Goal: Check status: Check status

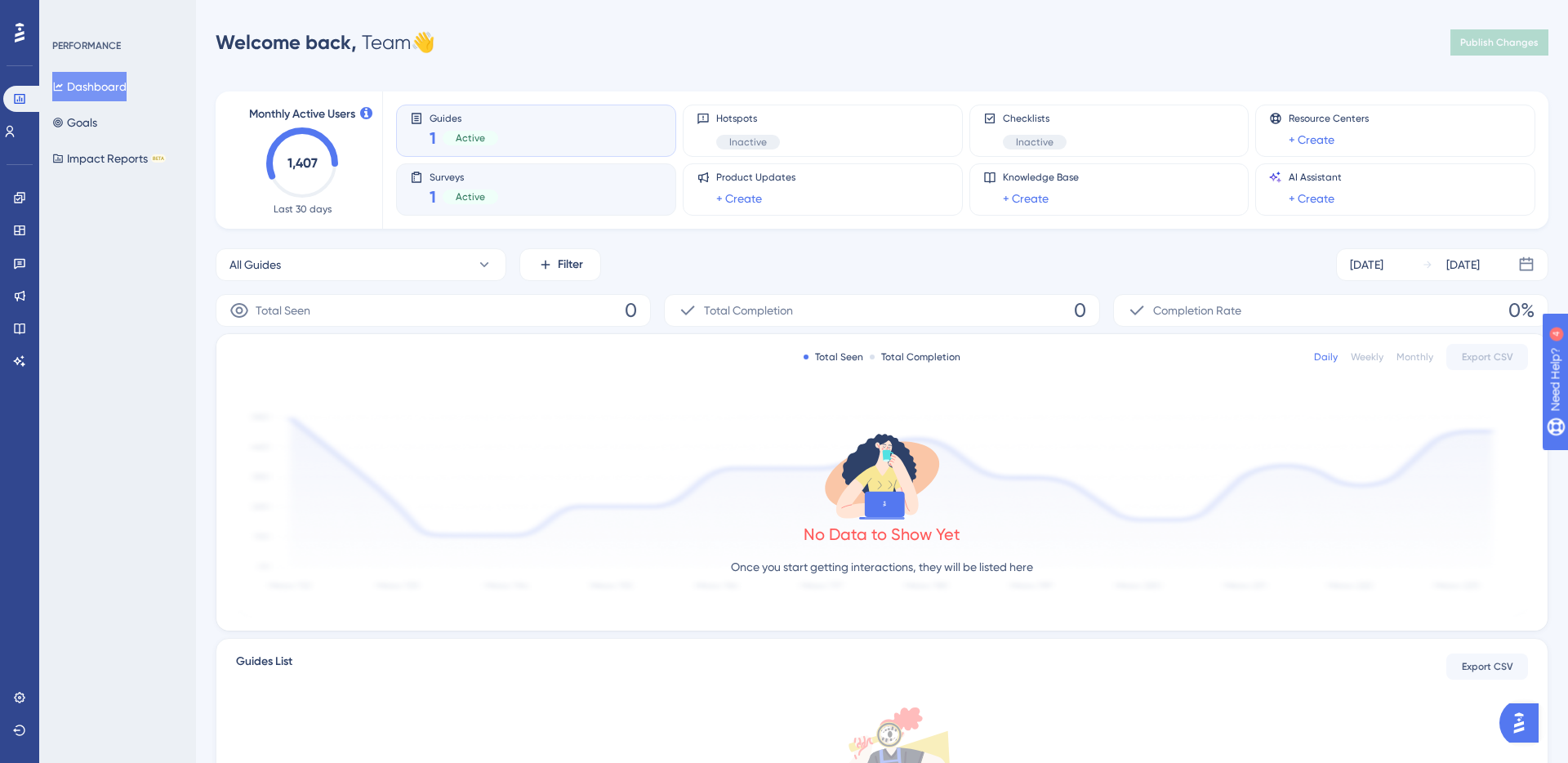
click at [600, 184] on div "Surveys 1 Active" at bounding box center [536, 190] width 252 height 38
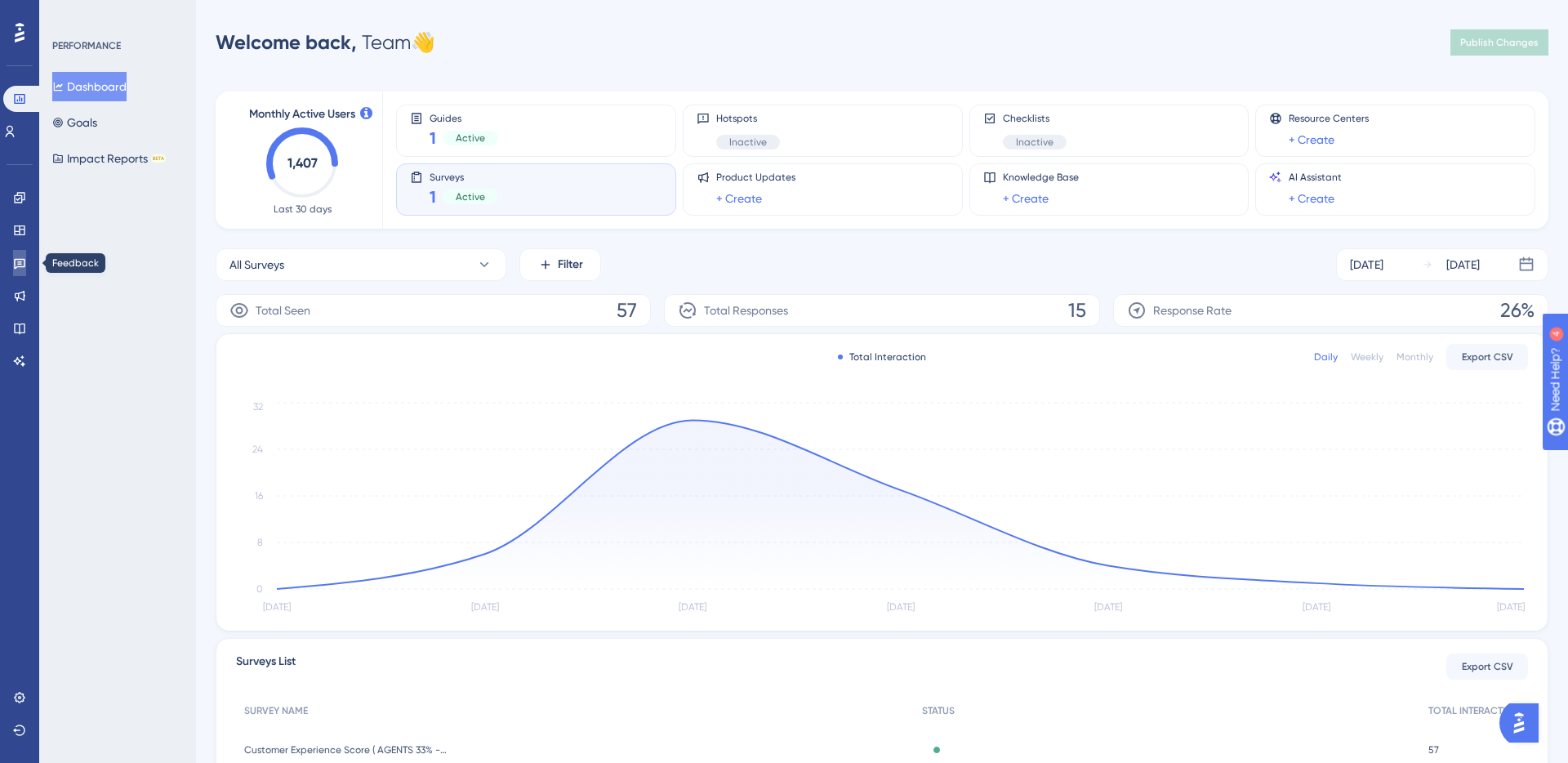
click at [21, 257] on icon at bounding box center [20, 263] width 13 height 13
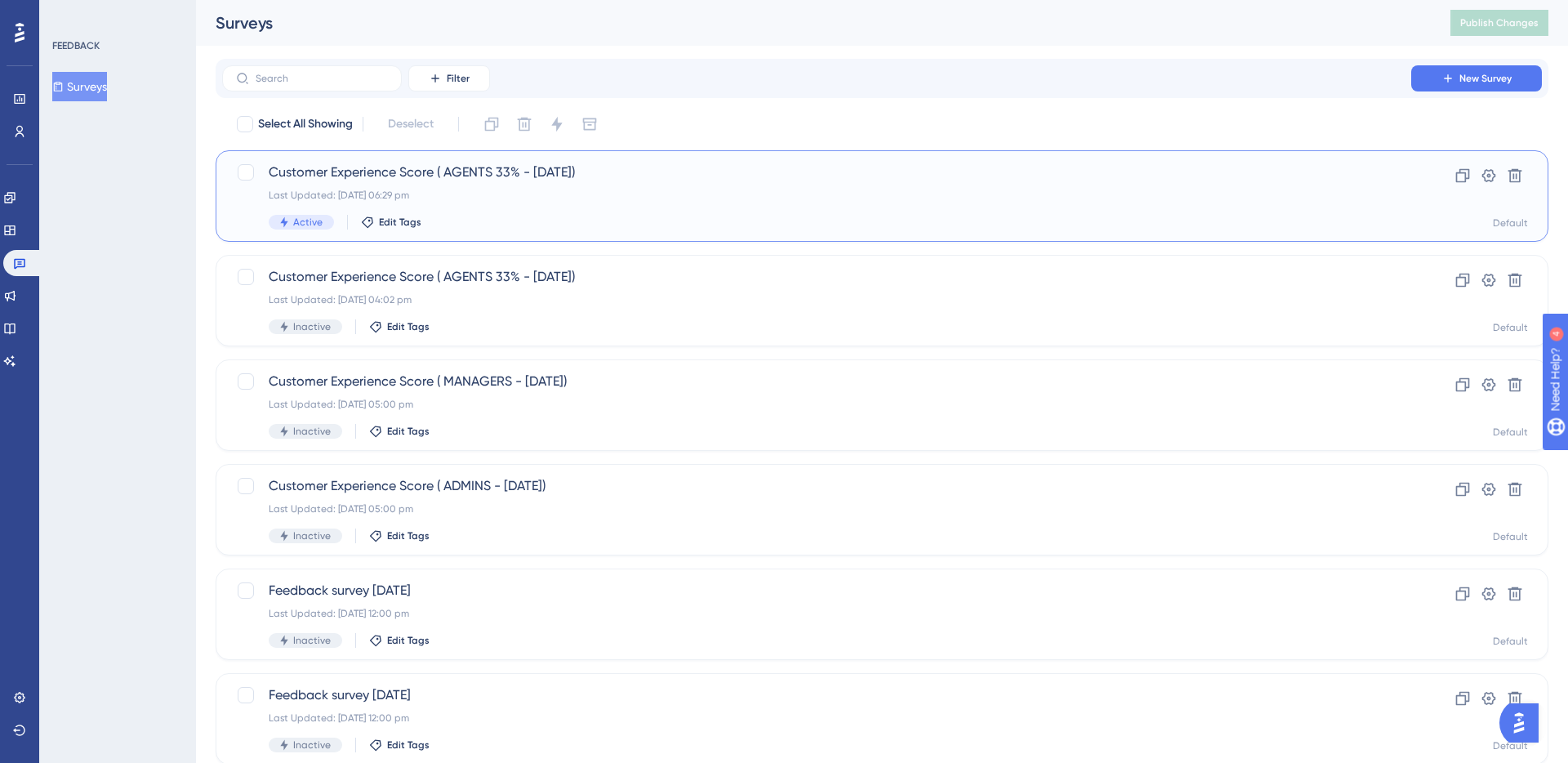
click at [962, 160] on div "Customer Experience Score ( AGENTS 33% - [DATE]) Last Updated: [DATE] 06:29 pm …" at bounding box center [882, 195] width 1332 height 91
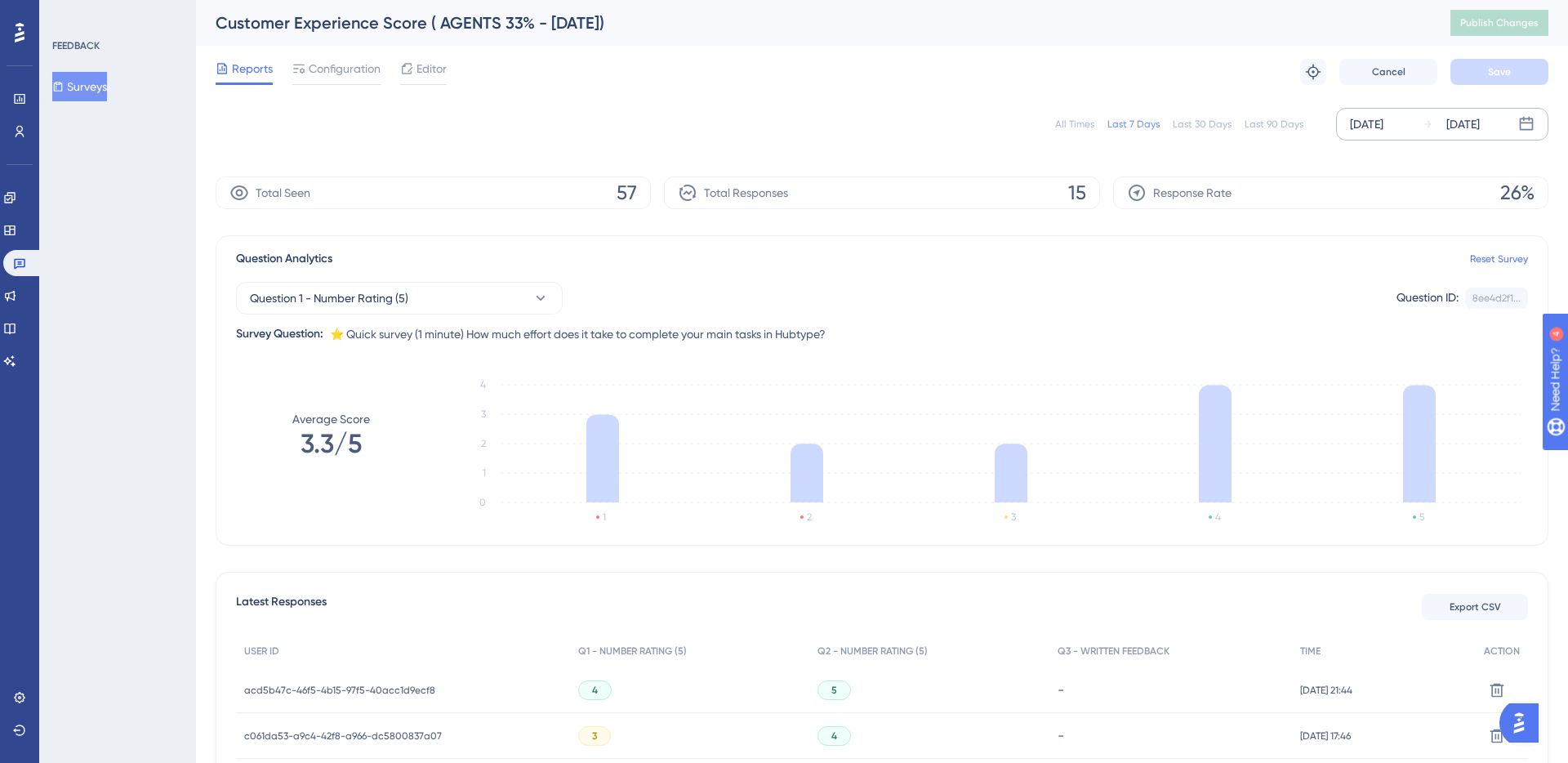
click at [1383, 126] on div "[DATE]" at bounding box center [1367, 124] width 34 height 20
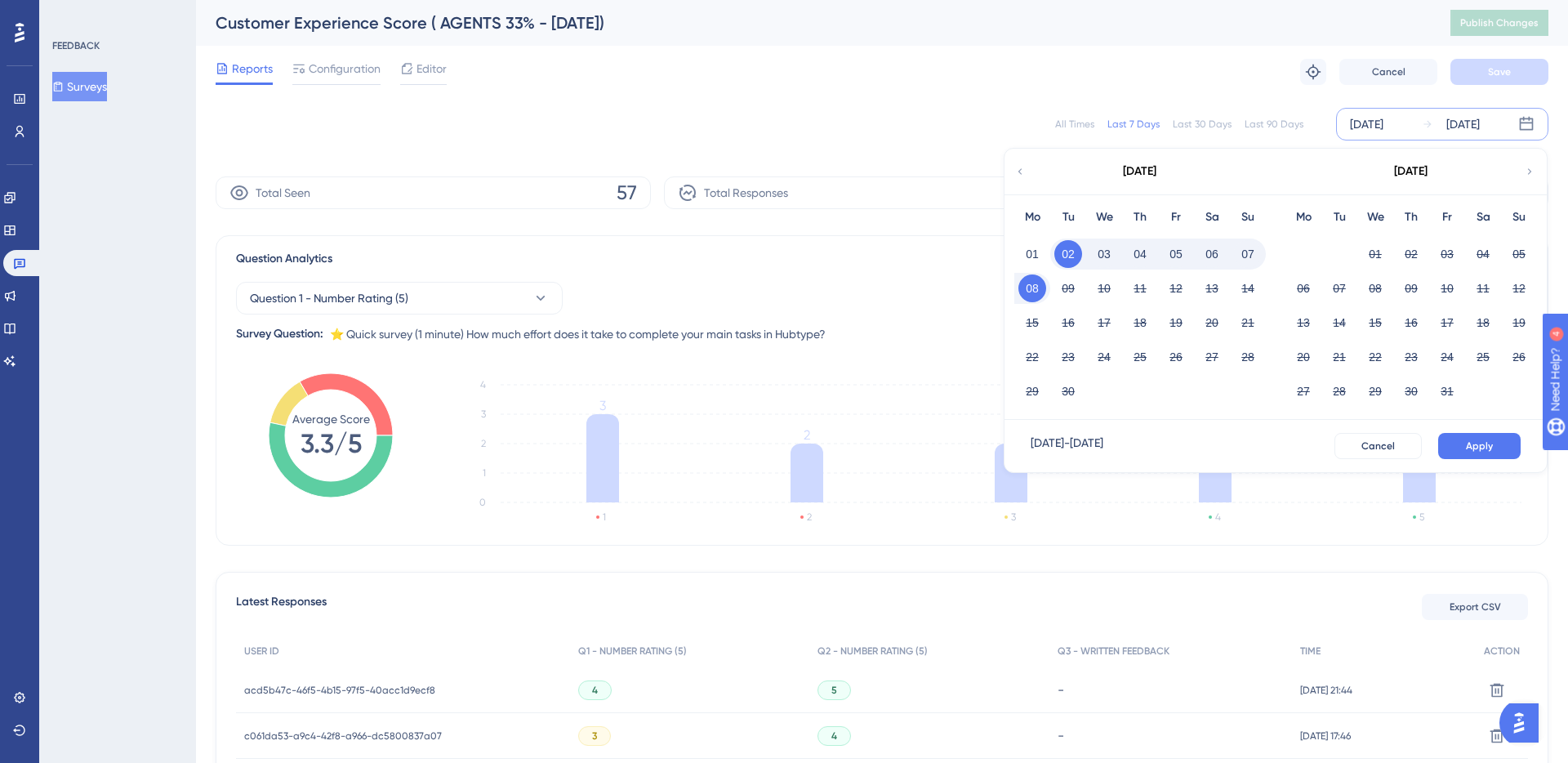
click at [1015, 174] on icon at bounding box center [1020, 172] width 11 height 15
click at [1302, 395] on button "25" at bounding box center [1303, 391] width 28 height 28
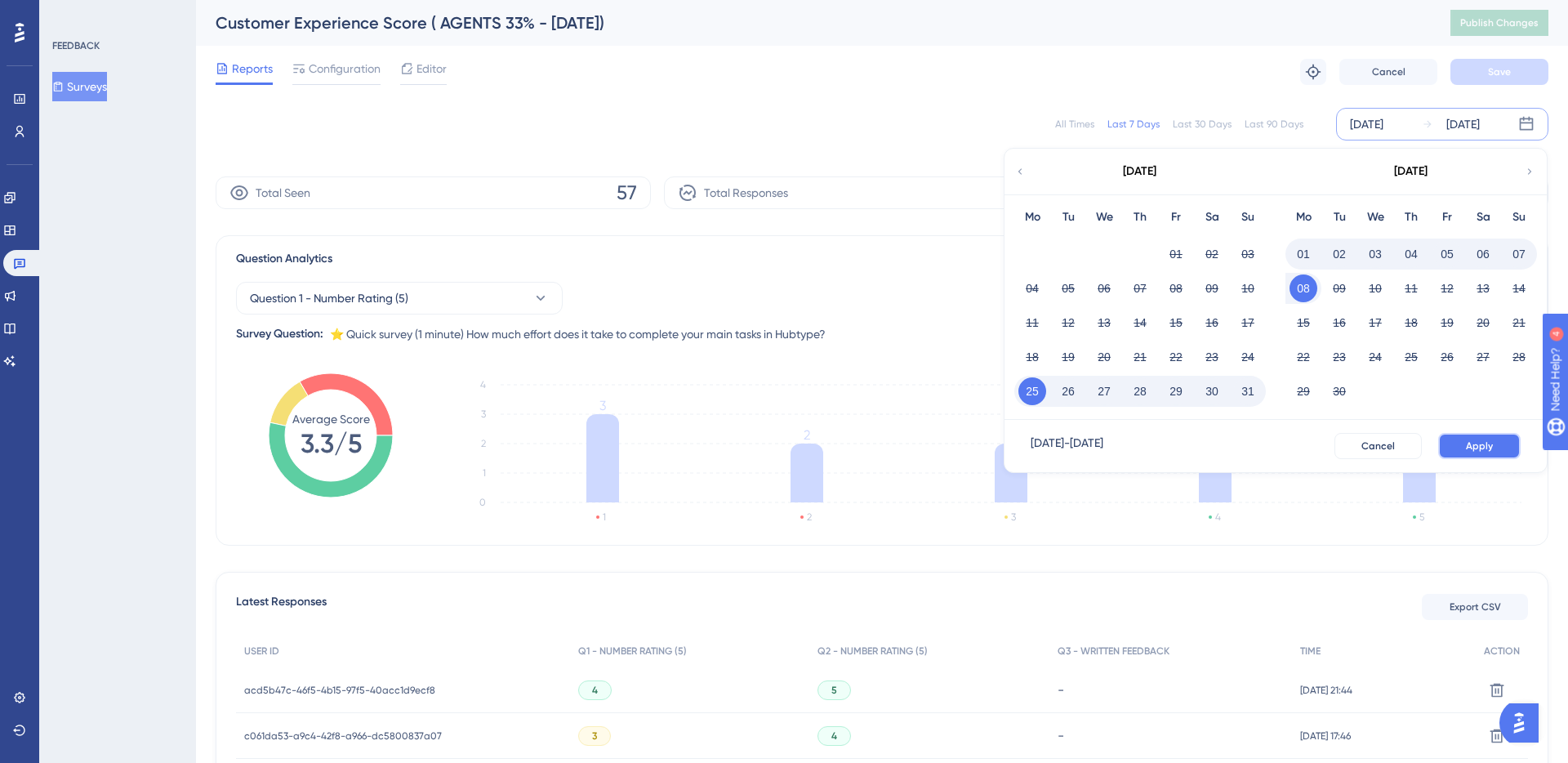
click at [1460, 440] on button "Apply" at bounding box center [1480, 446] width 83 height 26
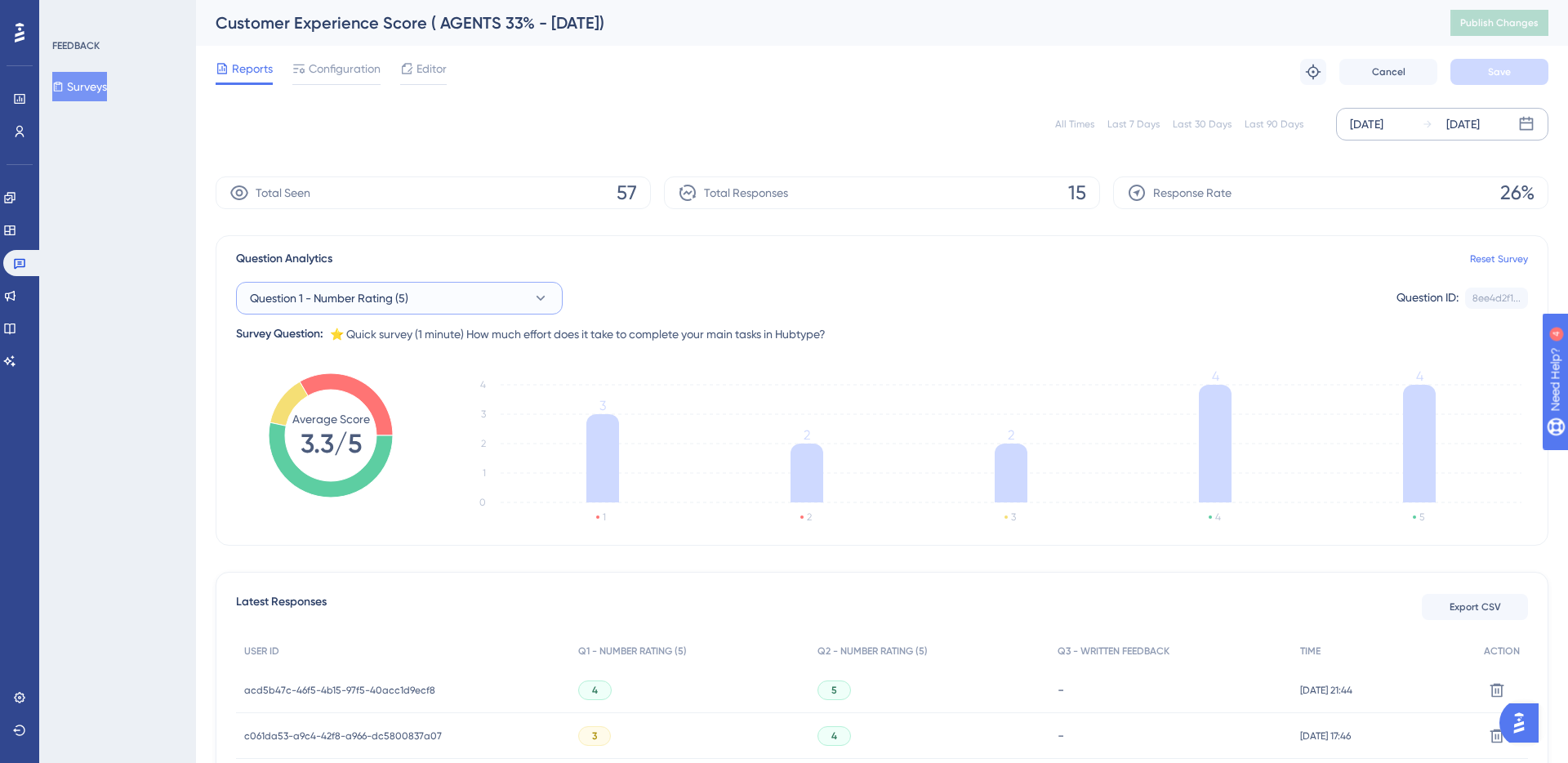
click at [531, 293] on button "Question 1 - Number Rating (5)" at bounding box center [400, 298] width 327 height 33
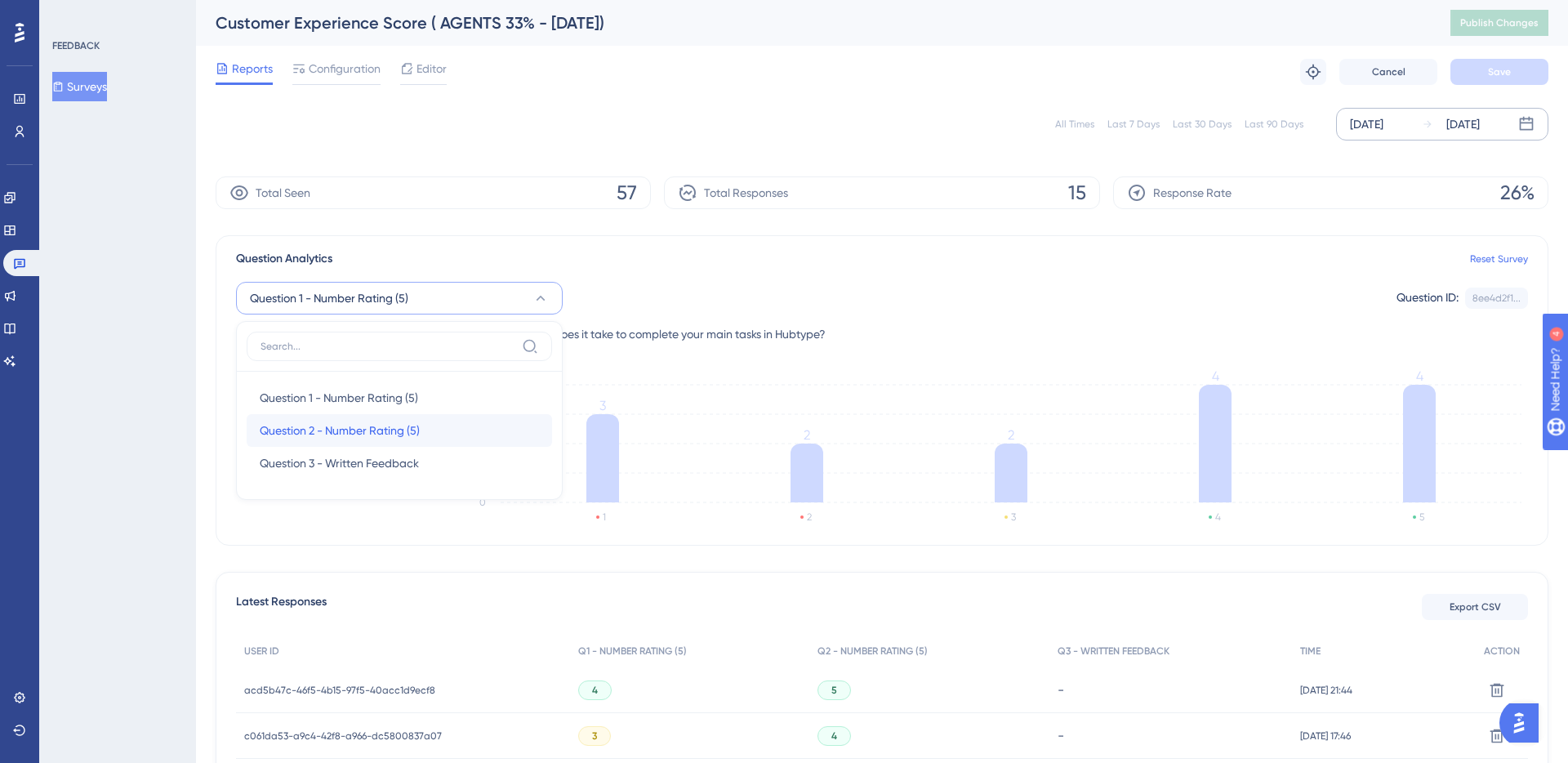
click at [447, 423] on div "Question 2 - Number Rating (5) Question 2 - Number Rating (5)" at bounding box center [400, 430] width 280 height 33
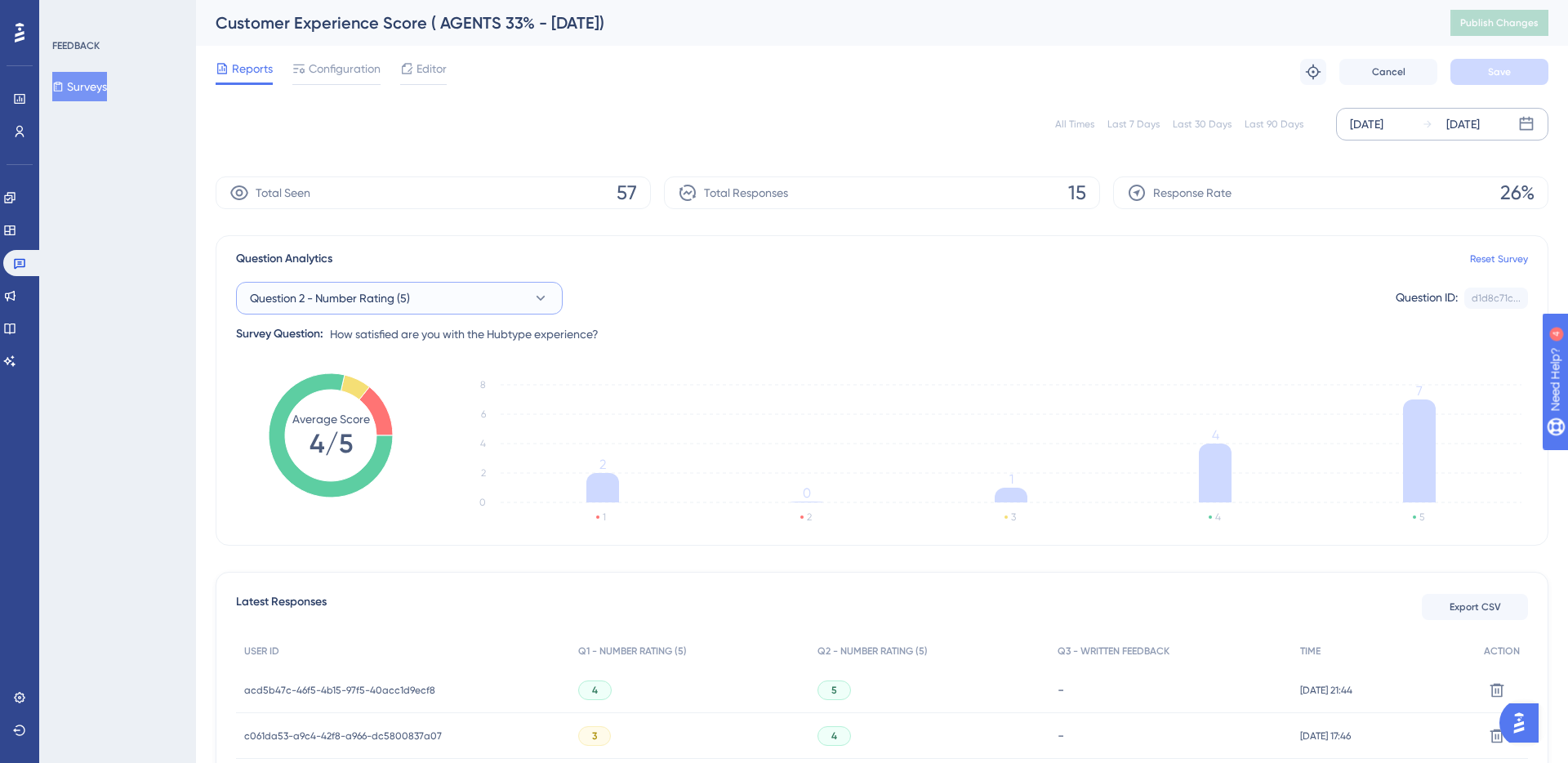
click at [545, 301] on icon at bounding box center [540, 298] width 16 height 16
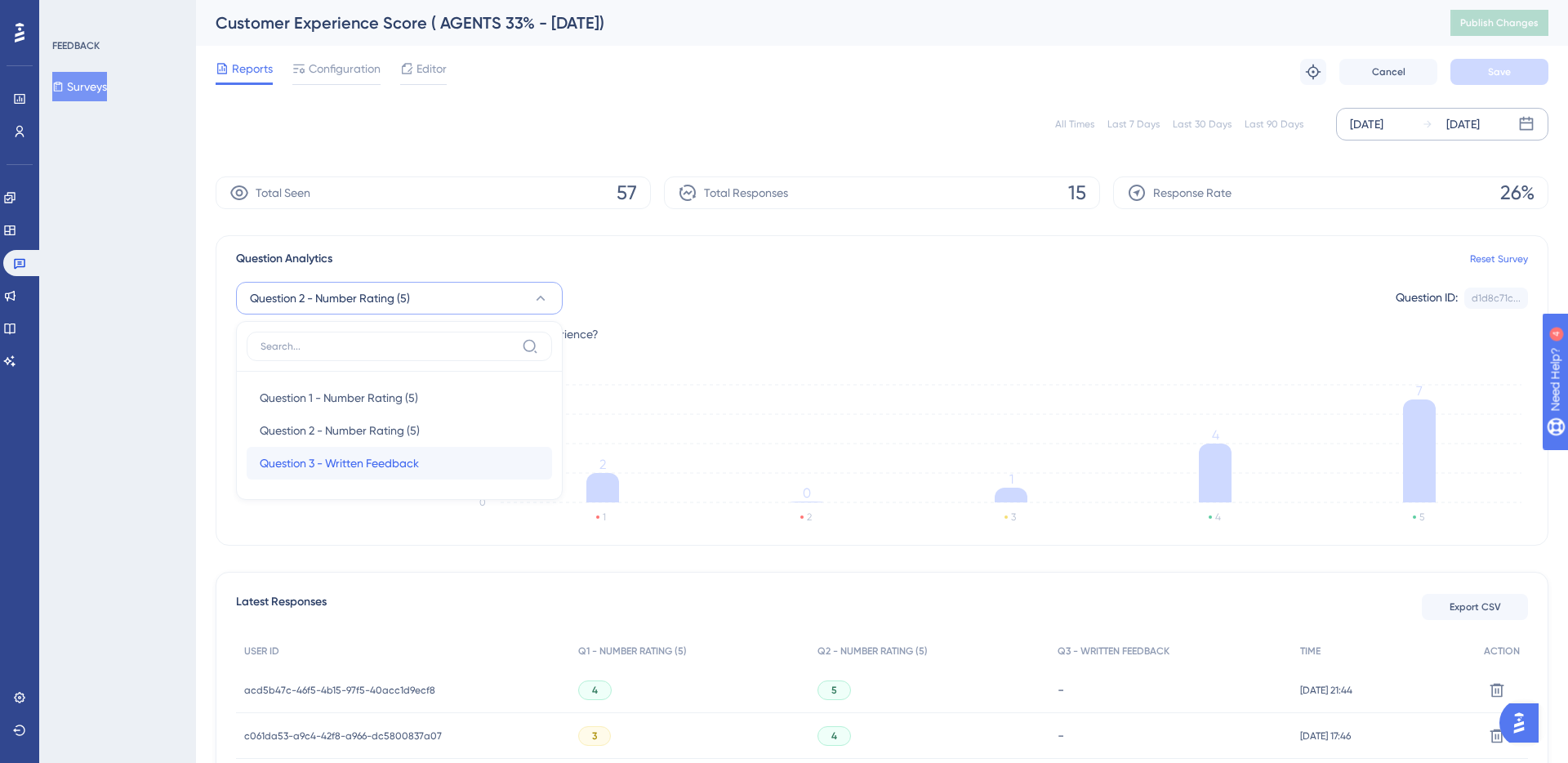
click at [457, 452] on div "Question 3 - Written Feedback Question 3 - Written Feedback" at bounding box center [400, 463] width 280 height 33
